Goal: Task Accomplishment & Management: Manage account settings

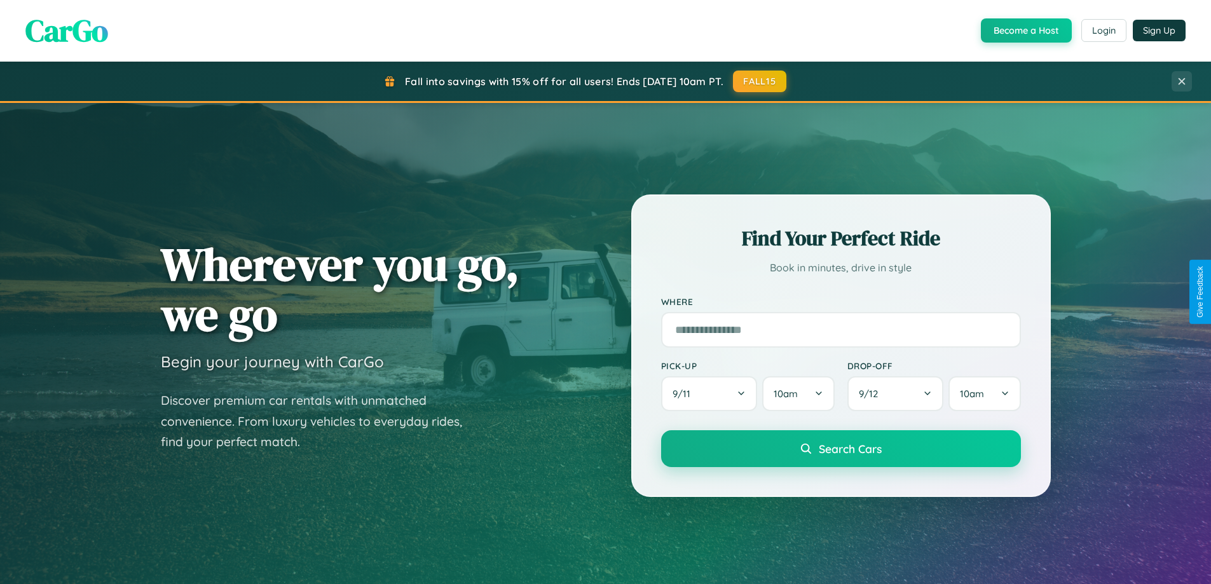
scroll to position [548, 0]
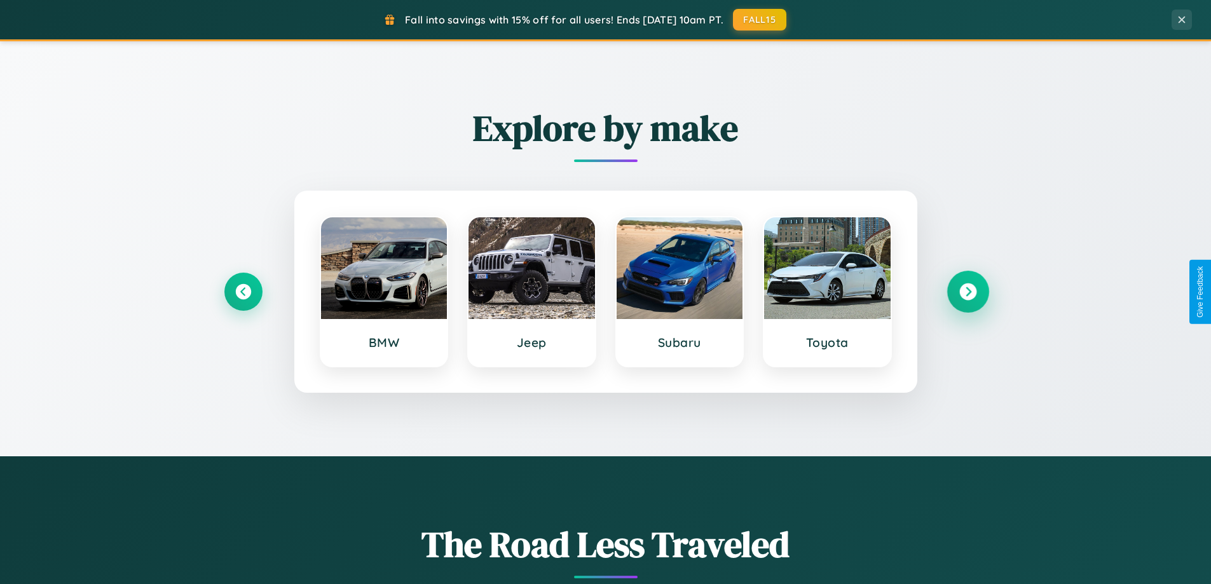
click at [967, 292] on icon at bounding box center [967, 291] width 17 height 17
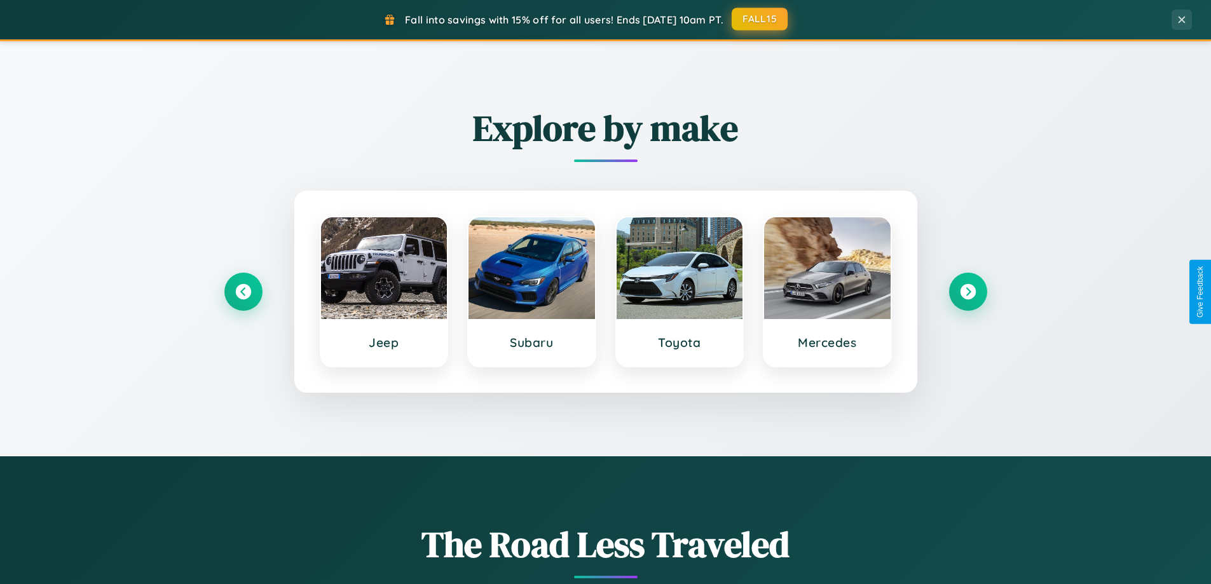
click at [760, 19] on button "FALL15" at bounding box center [759, 19] width 56 height 23
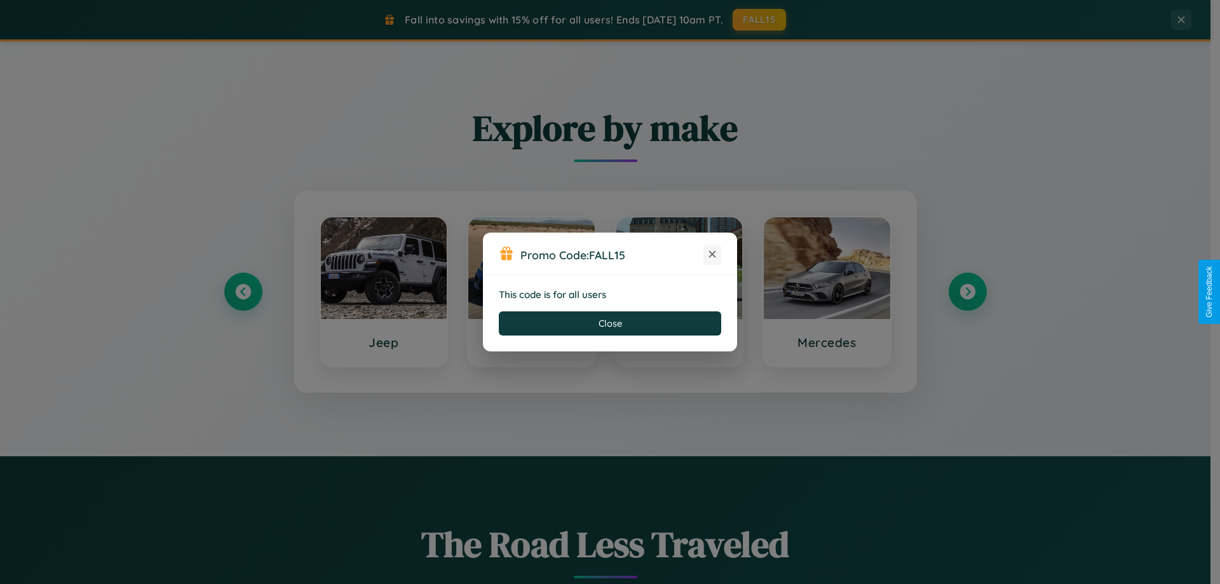
click at [712, 255] on icon at bounding box center [712, 254] width 13 height 13
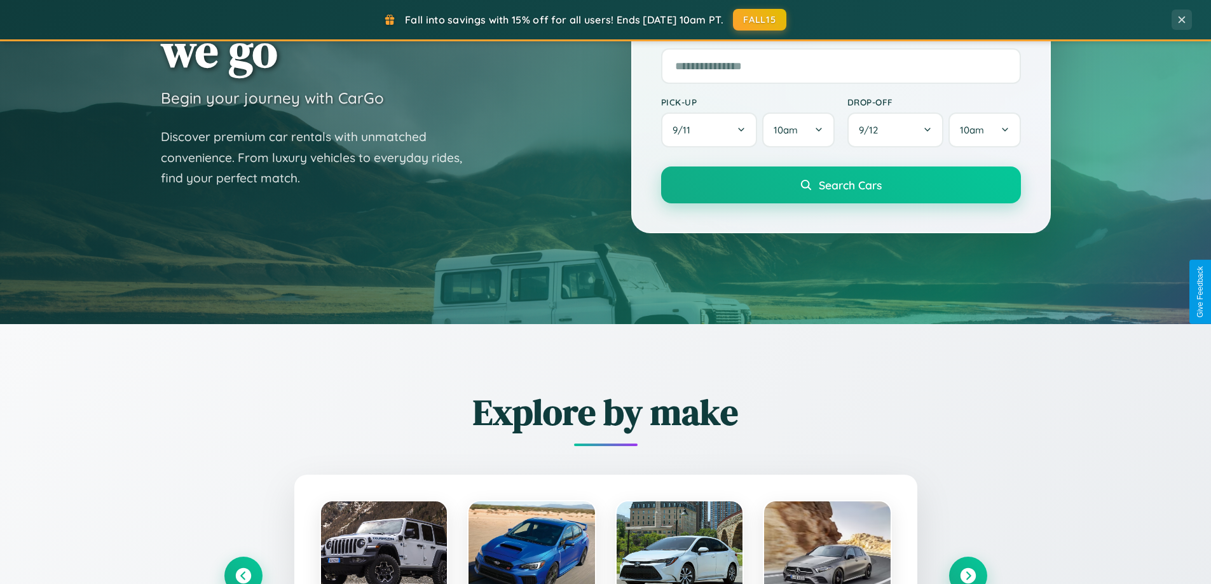
scroll to position [0, 0]
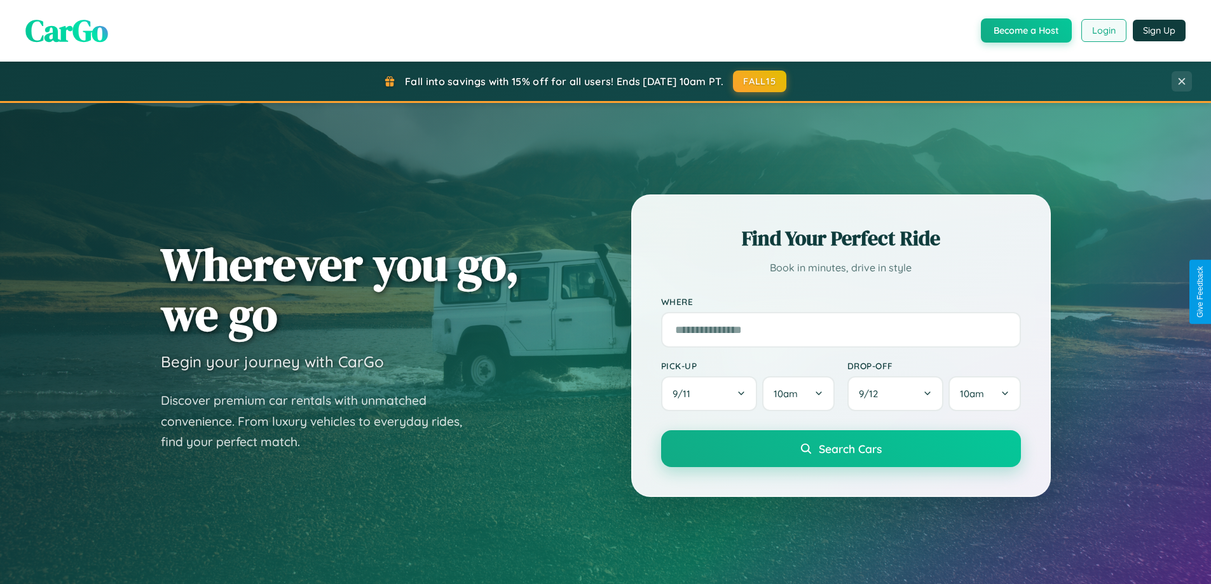
click at [1103, 31] on button "Login" at bounding box center [1103, 30] width 45 height 23
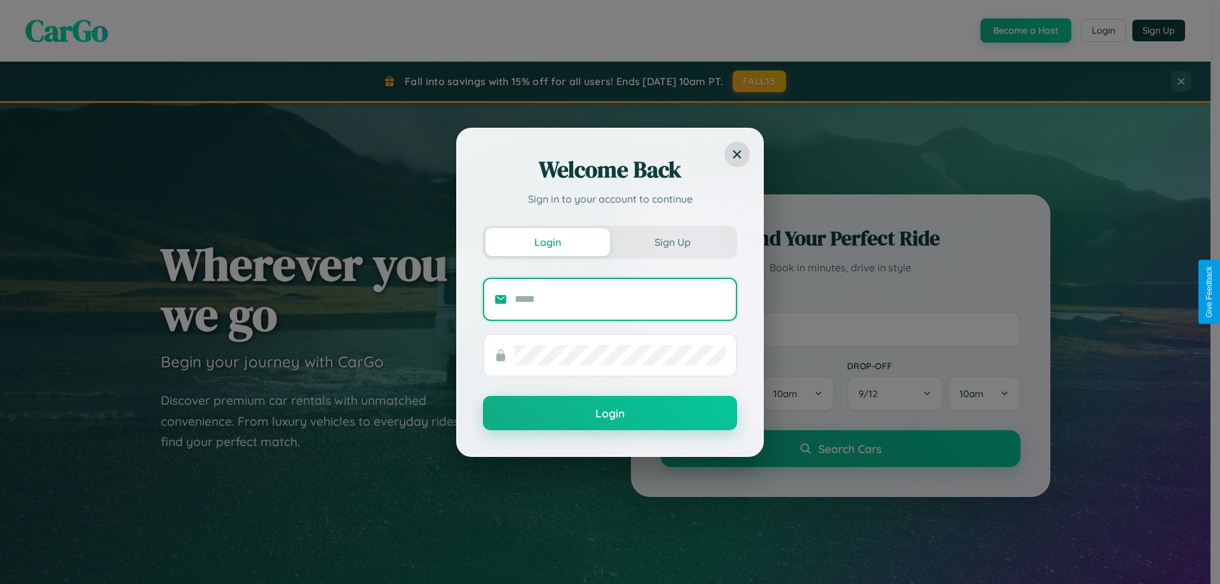
click at [620, 299] on input "text" at bounding box center [620, 299] width 211 height 20
type input "**********"
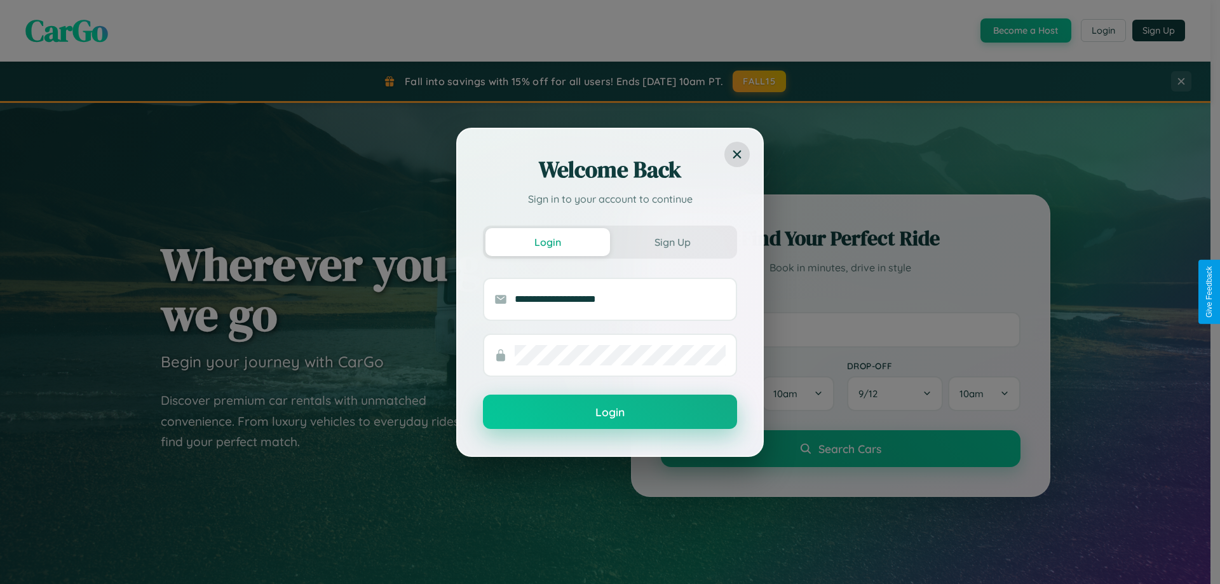
click at [610, 412] on button "Login" at bounding box center [610, 412] width 254 height 34
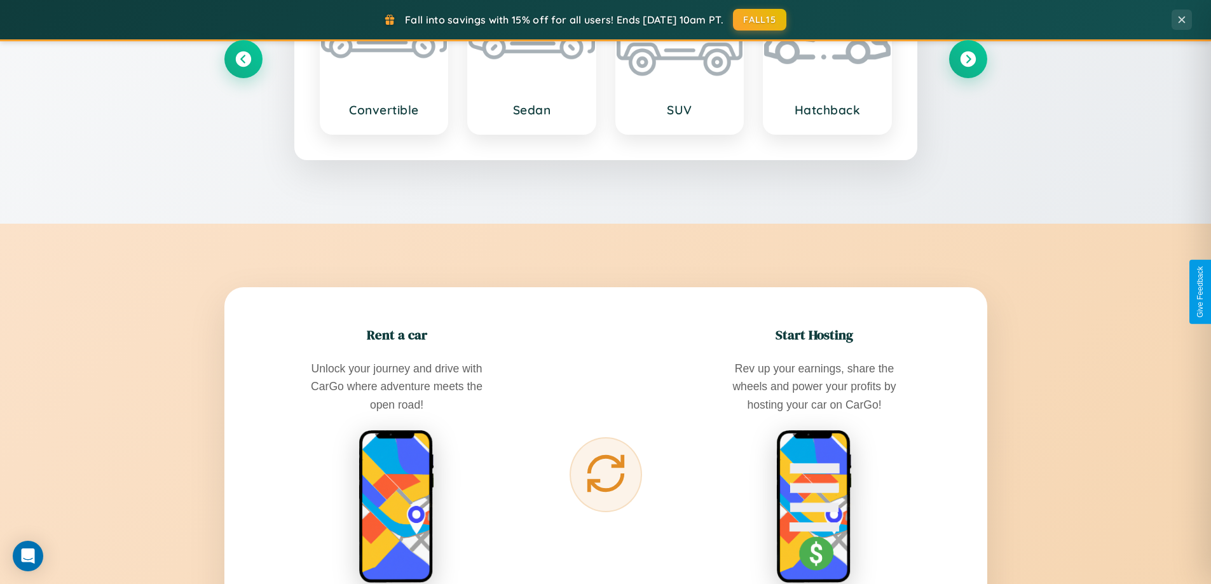
scroll to position [548, 0]
